Goal: Transaction & Acquisition: Download file/media

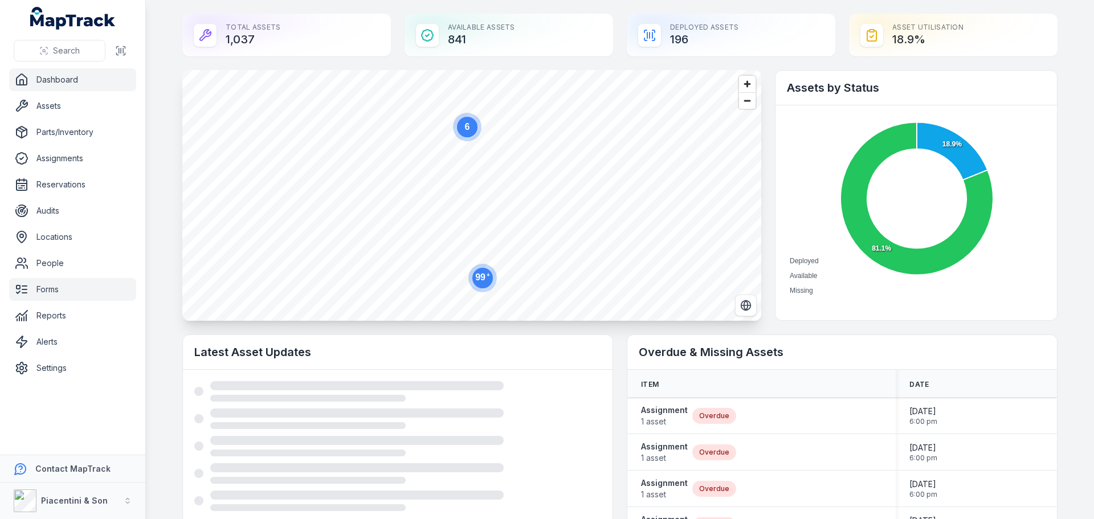
click at [68, 295] on link "Forms" at bounding box center [72, 289] width 127 height 23
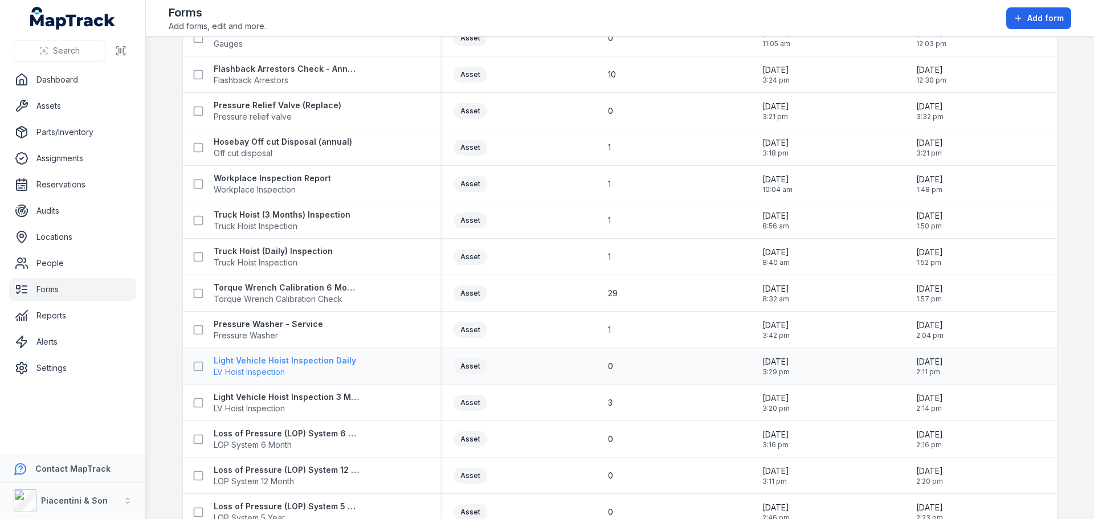
scroll to position [513, 0]
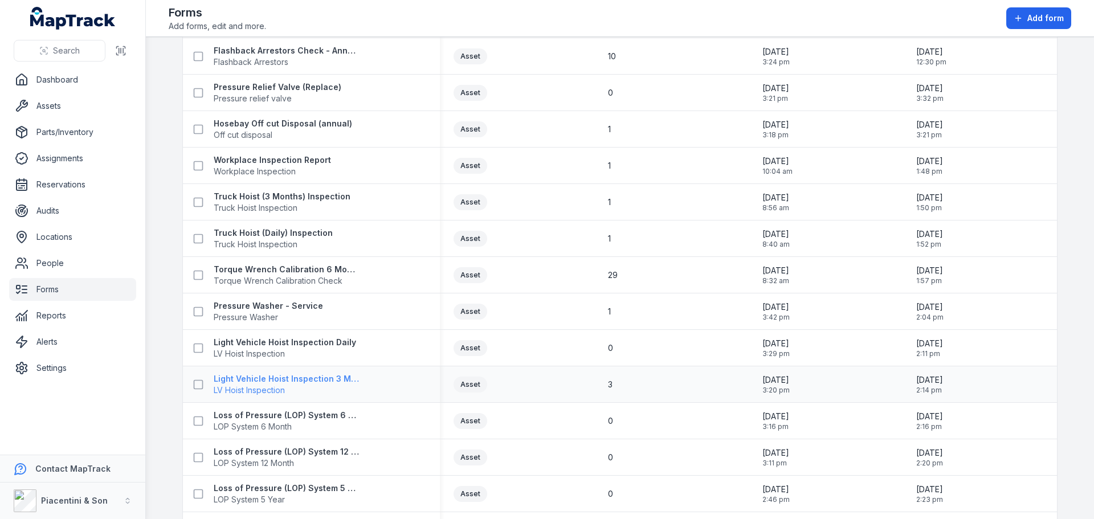
click at [276, 381] on strong "Light Vehicle Hoist Inspection 3 Month" at bounding box center [287, 378] width 146 height 11
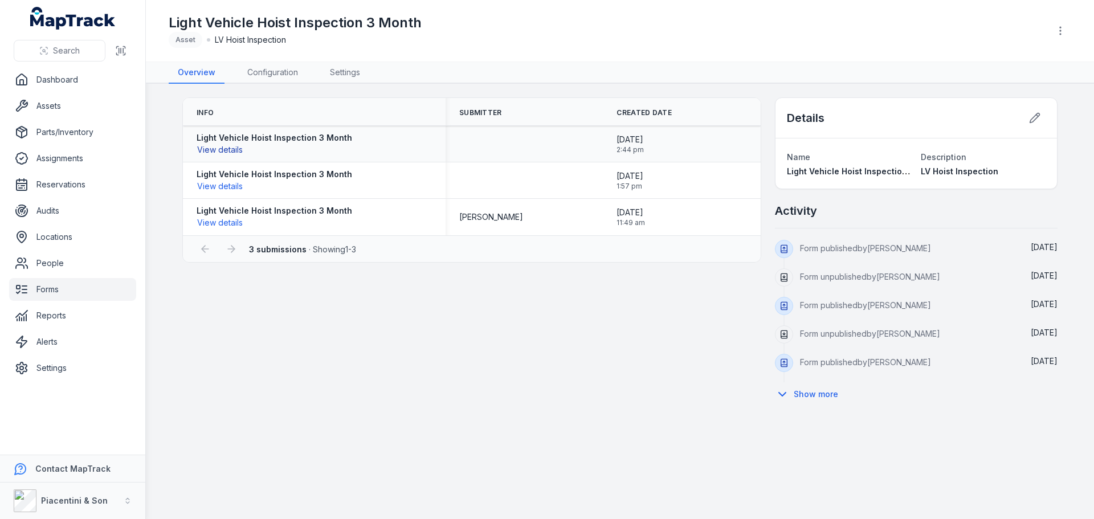
click at [219, 150] on button "View details" at bounding box center [220, 150] width 47 height 13
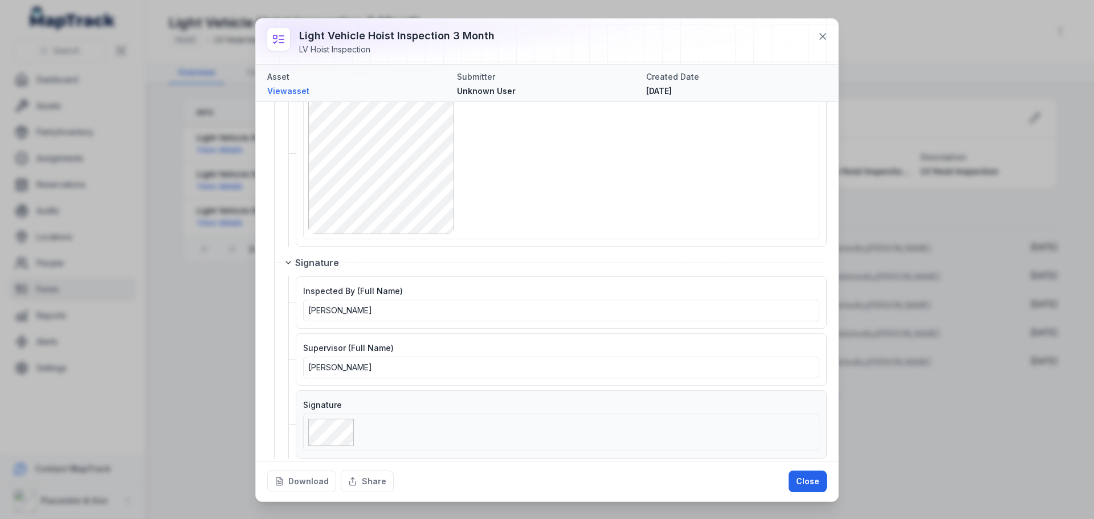
scroll to position [1280, 0]
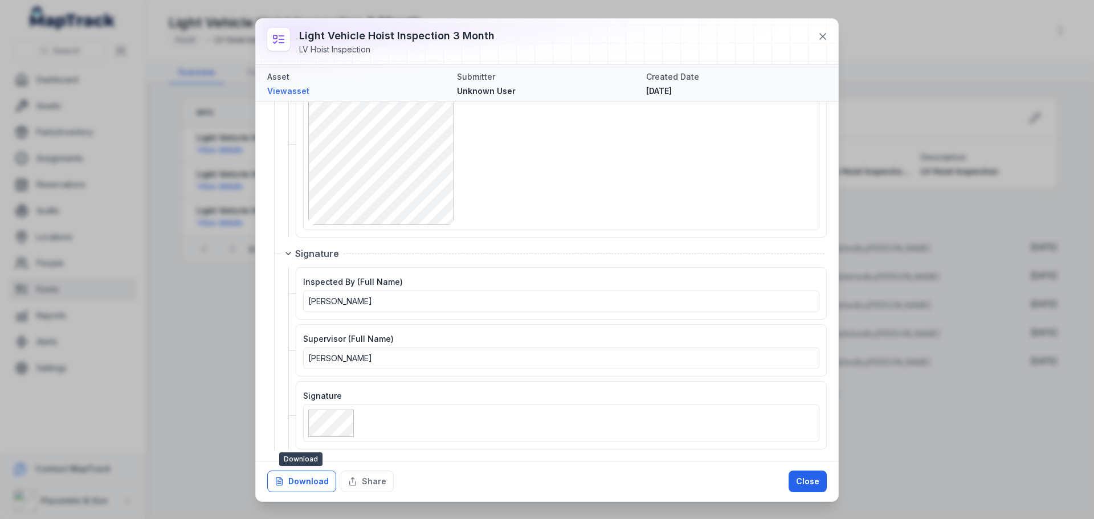
click at [311, 477] on button "Download" at bounding box center [301, 482] width 69 height 22
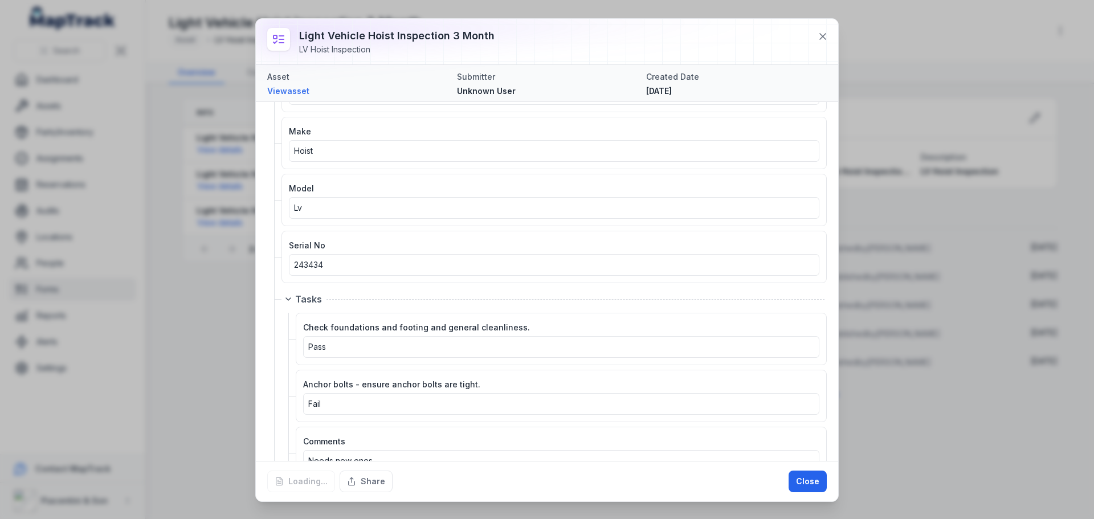
scroll to position [0, 0]
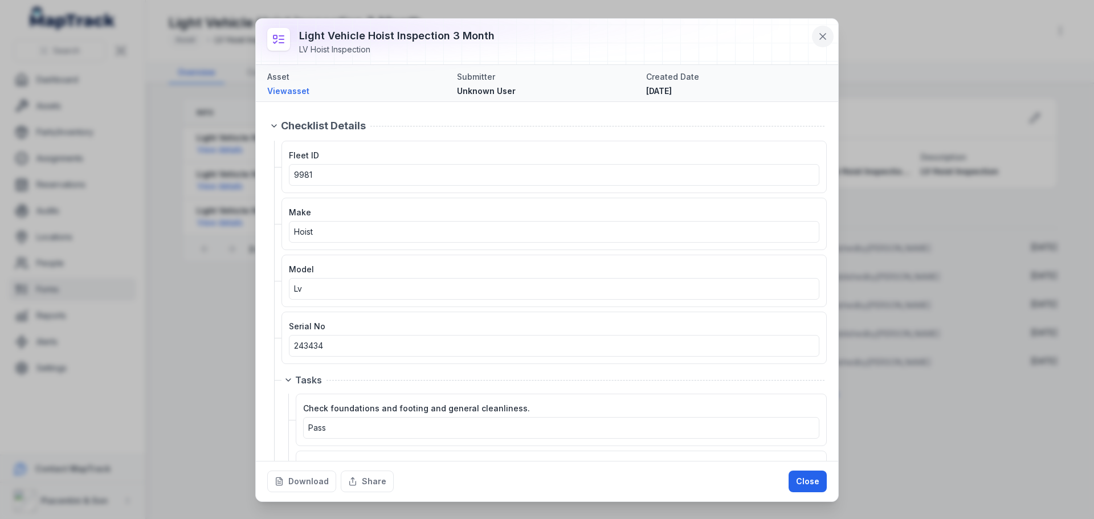
click at [820, 35] on icon at bounding box center [822, 36] width 11 height 11
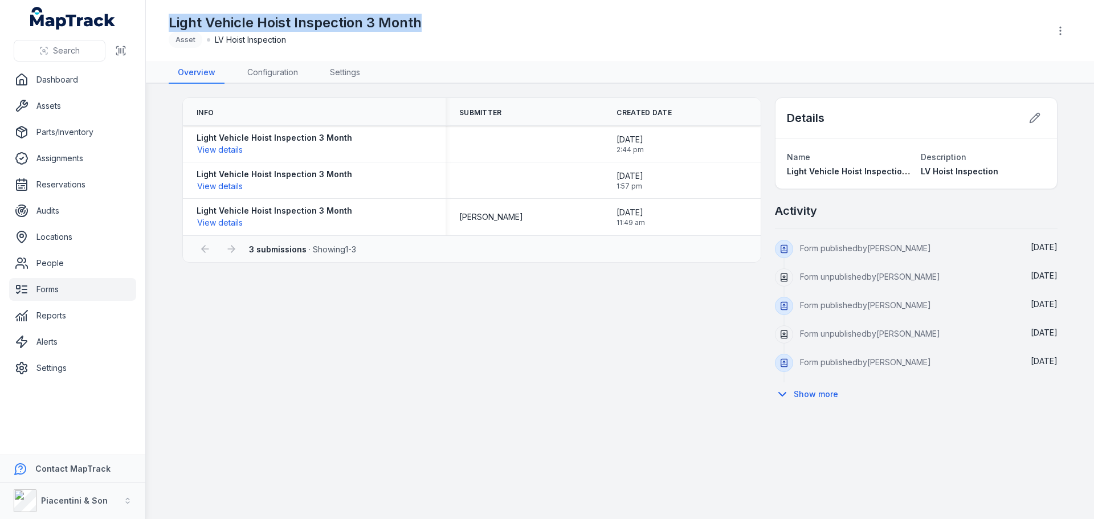
drag, startPoint x: 168, startPoint y: 21, endPoint x: 431, endPoint y: 20, distance: 263.2
click at [431, 20] on header "Toggle Navigation Light Vehicle Hoist Inspection 3 Month Asset LV Hoist Inspect…" at bounding box center [620, 31] width 948 height 62
copy h1 "Light Vehicle Hoist Inspection 3 Month"
